Goal: Information Seeking & Learning: Find specific fact

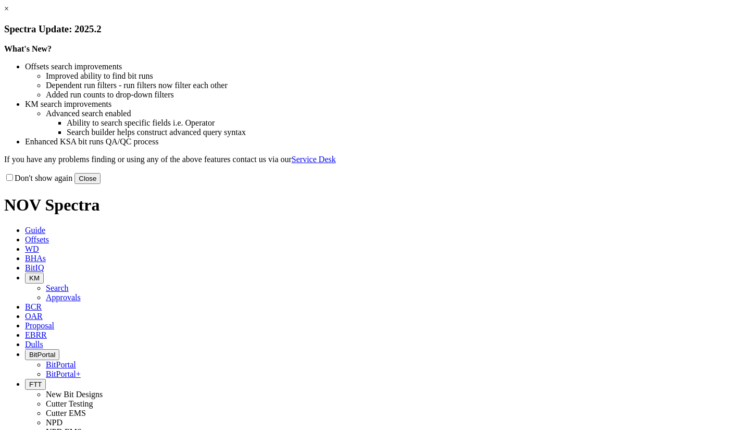
drag, startPoint x: 572, startPoint y: 288, endPoint x: 599, endPoint y: 287, distance: 27.1
click at [100, 184] on button "Close" at bounding box center [87, 178] width 26 height 11
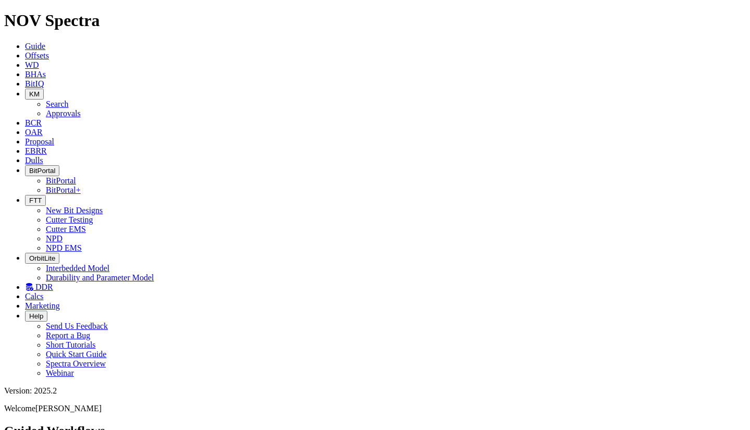
click at [44, 89] on button "KM" at bounding box center [34, 94] width 19 height 11
click at [69, 99] on link "Search" at bounding box center [57, 103] width 23 height 9
type input "smoothstter"
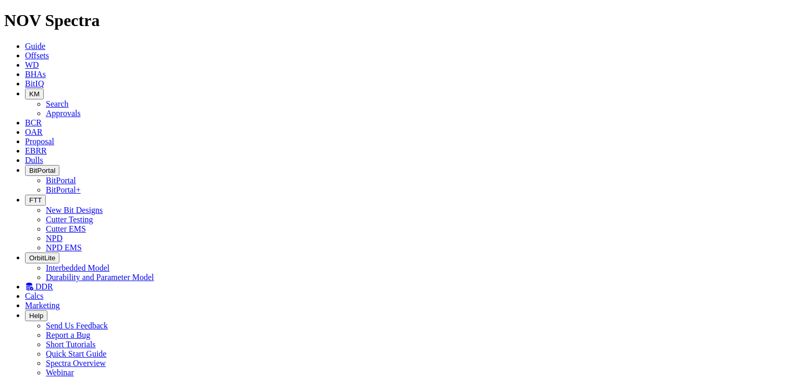
drag, startPoint x: 310, startPoint y: 49, endPoint x: 222, endPoint y: 49, distance: 87.5
type input "eagle eye technical summary"
drag, startPoint x: 371, startPoint y: 59, endPoint x: 224, endPoint y: 56, distance: 146.9
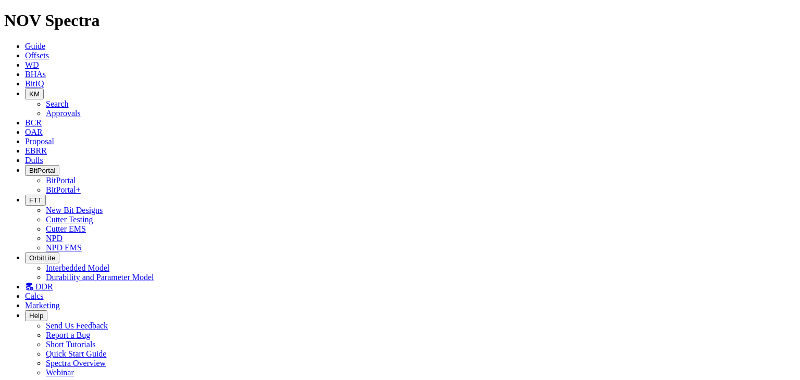
paste input "EagleEye Technical S"
type input "EagleEye Technical Summary"
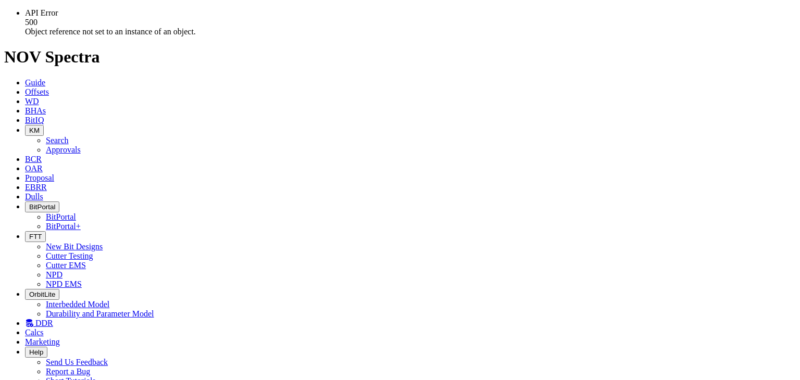
scroll to position [0, 0]
